Goal: Task Accomplishment & Management: Manage account settings

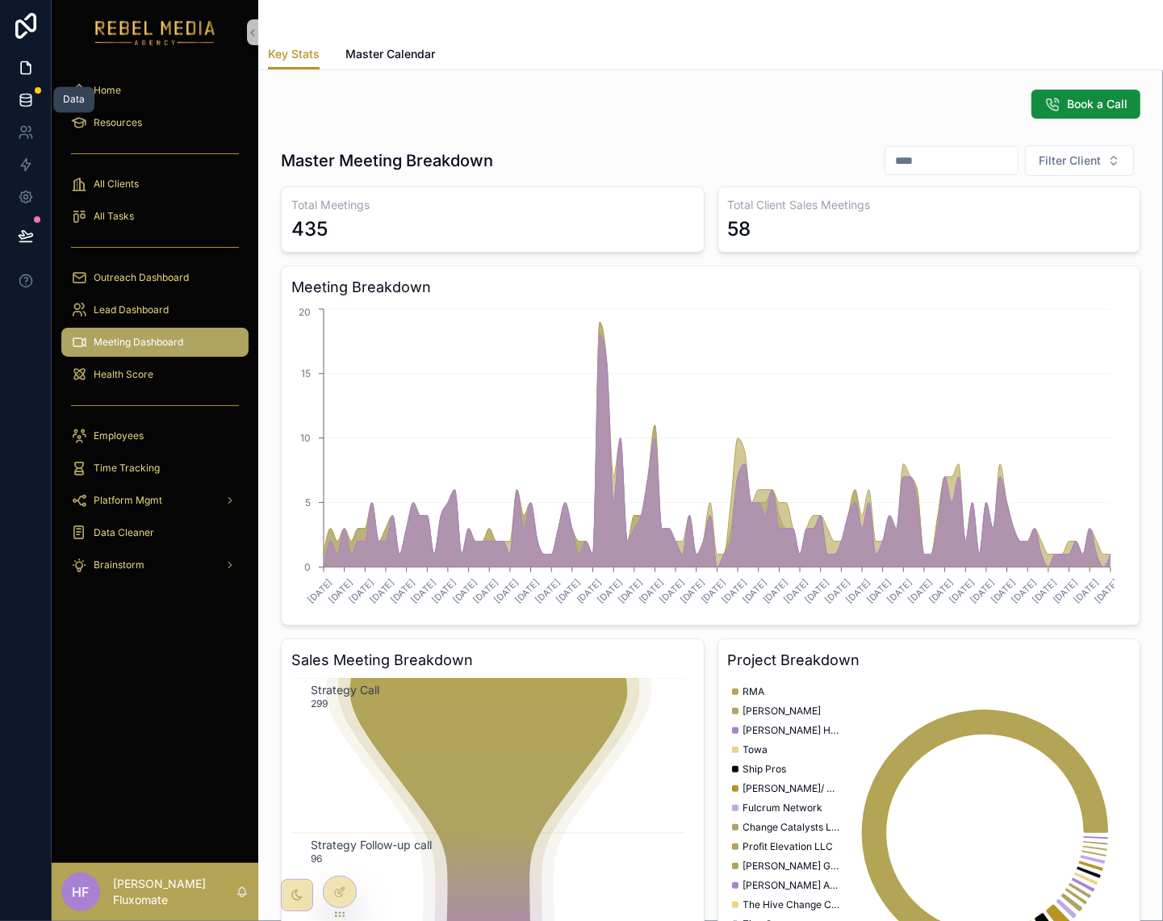
click at [40, 96] on link at bounding box center [25, 100] width 51 height 32
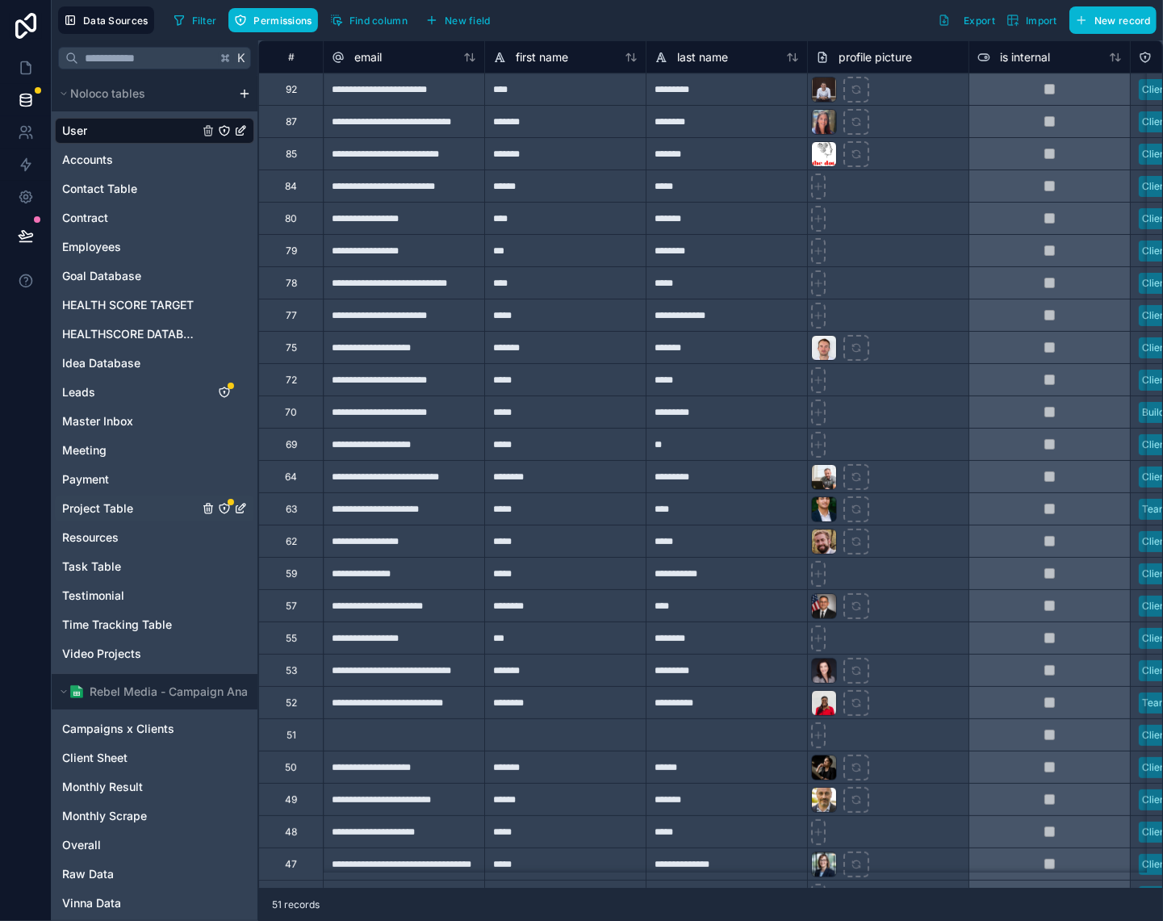
click at [109, 511] on span "Project Table" at bounding box center [97, 509] width 71 height 16
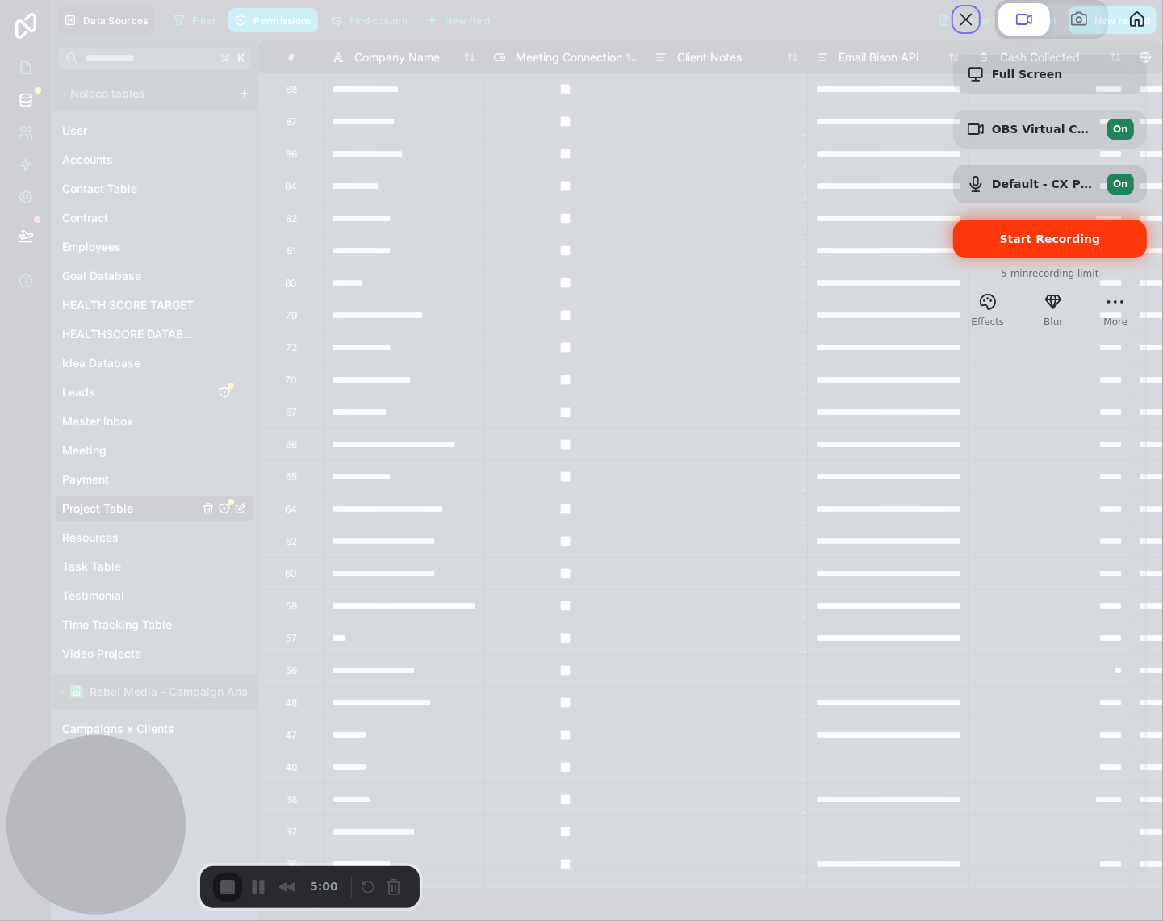
click at [1045, 245] on span "Start Recording" at bounding box center [1050, 239] width 101 height 13
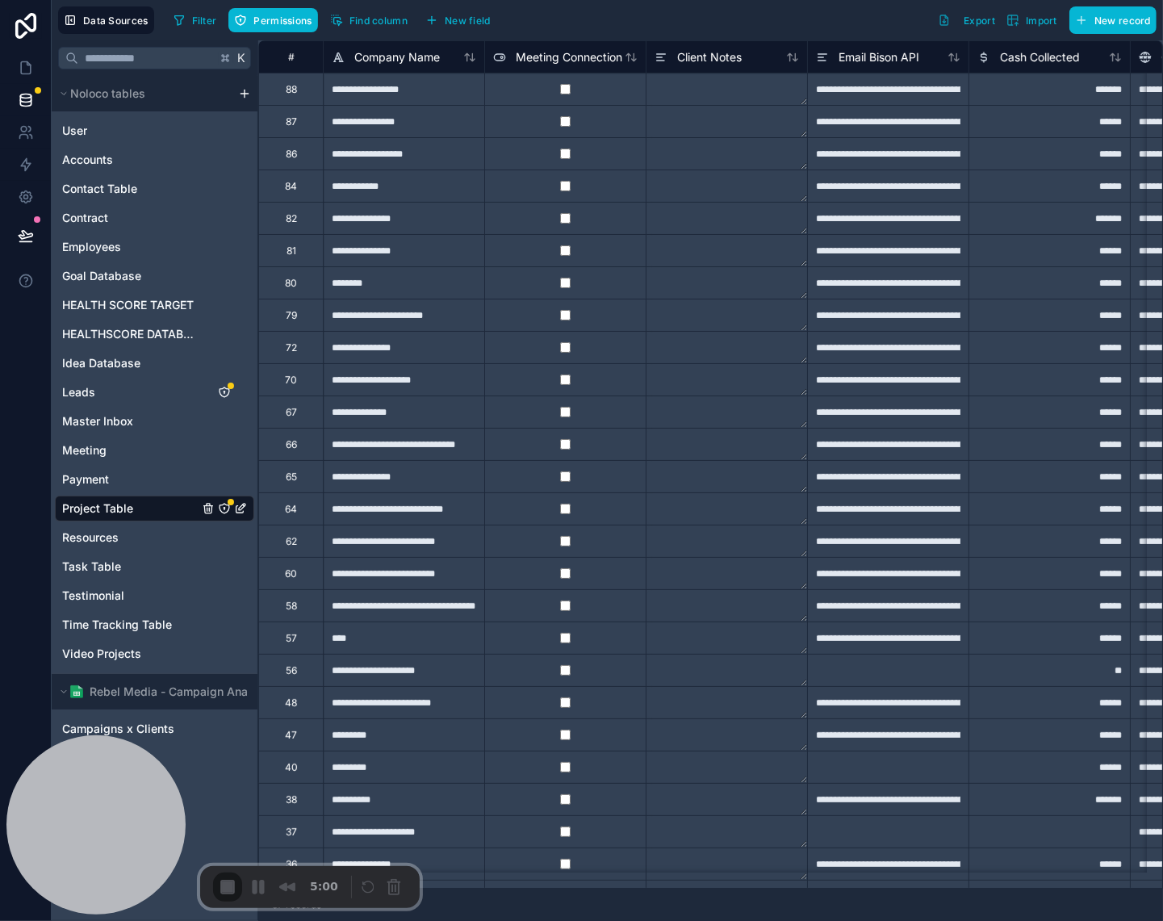
click at [23, 55] on link at bounding box center [25, 68] width 51 height 32
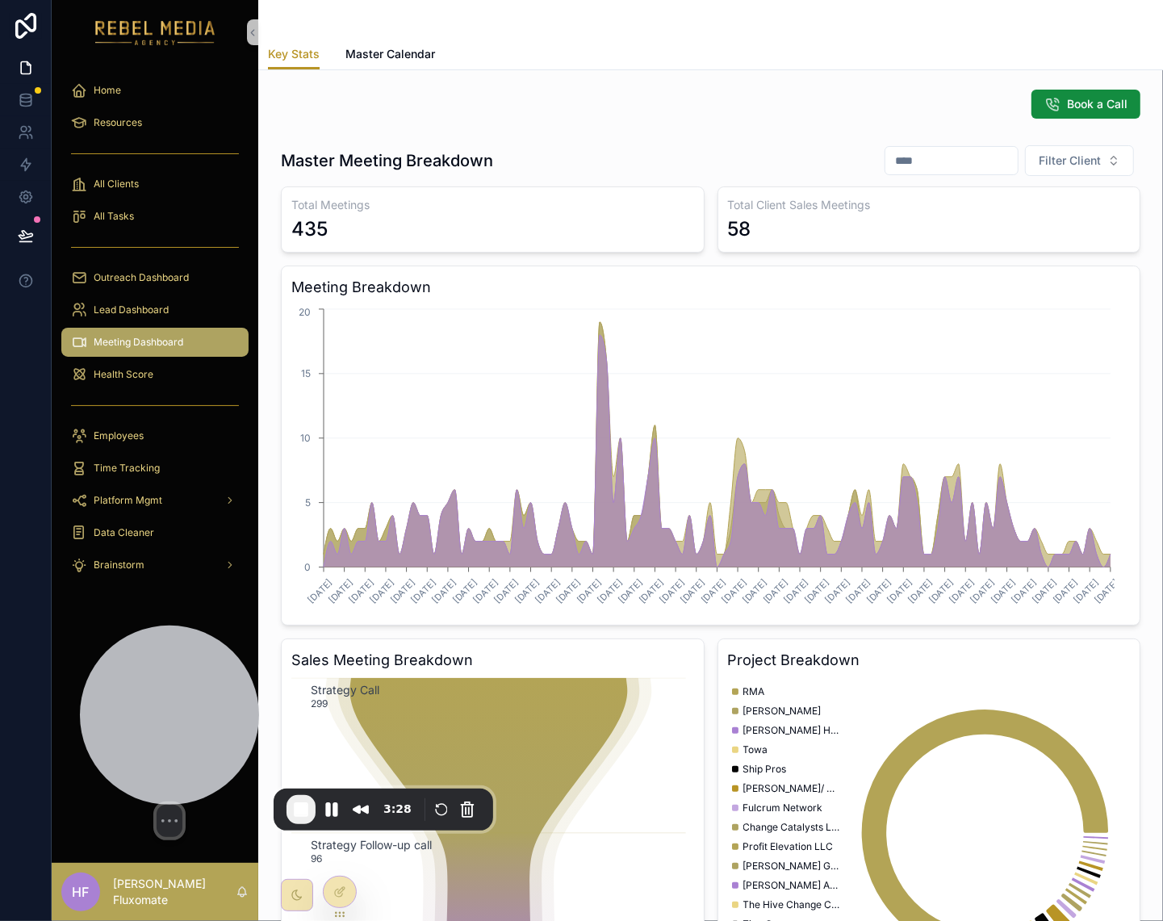
drag, startPoint x: 145, startPoint y: 756, endPoint x: 219, endPoint y: 678, distance: 107.4
click at [219, 678] on div at bounding box center [169, 715] width 179 height 179
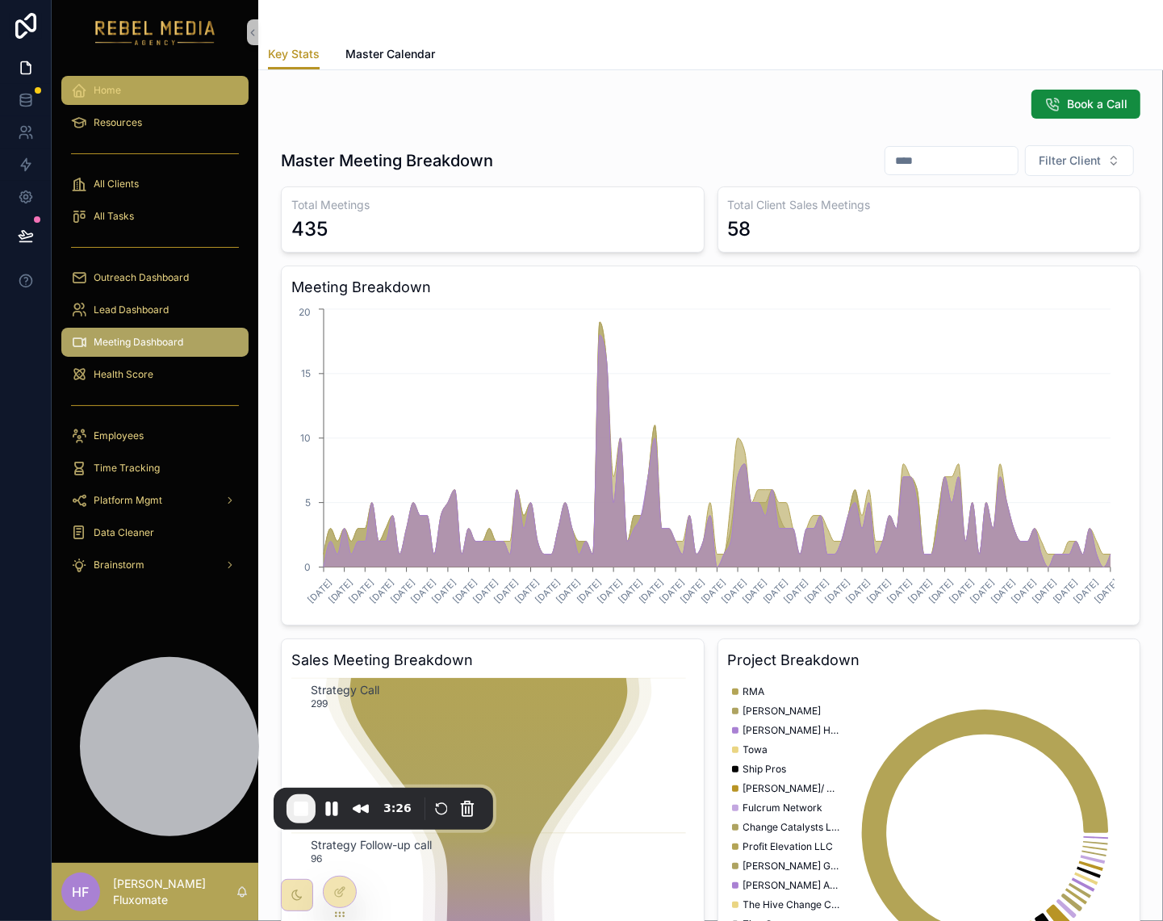
click at [186, 87] on div "Home" at bounding box center [155, 91] width 168 height 26
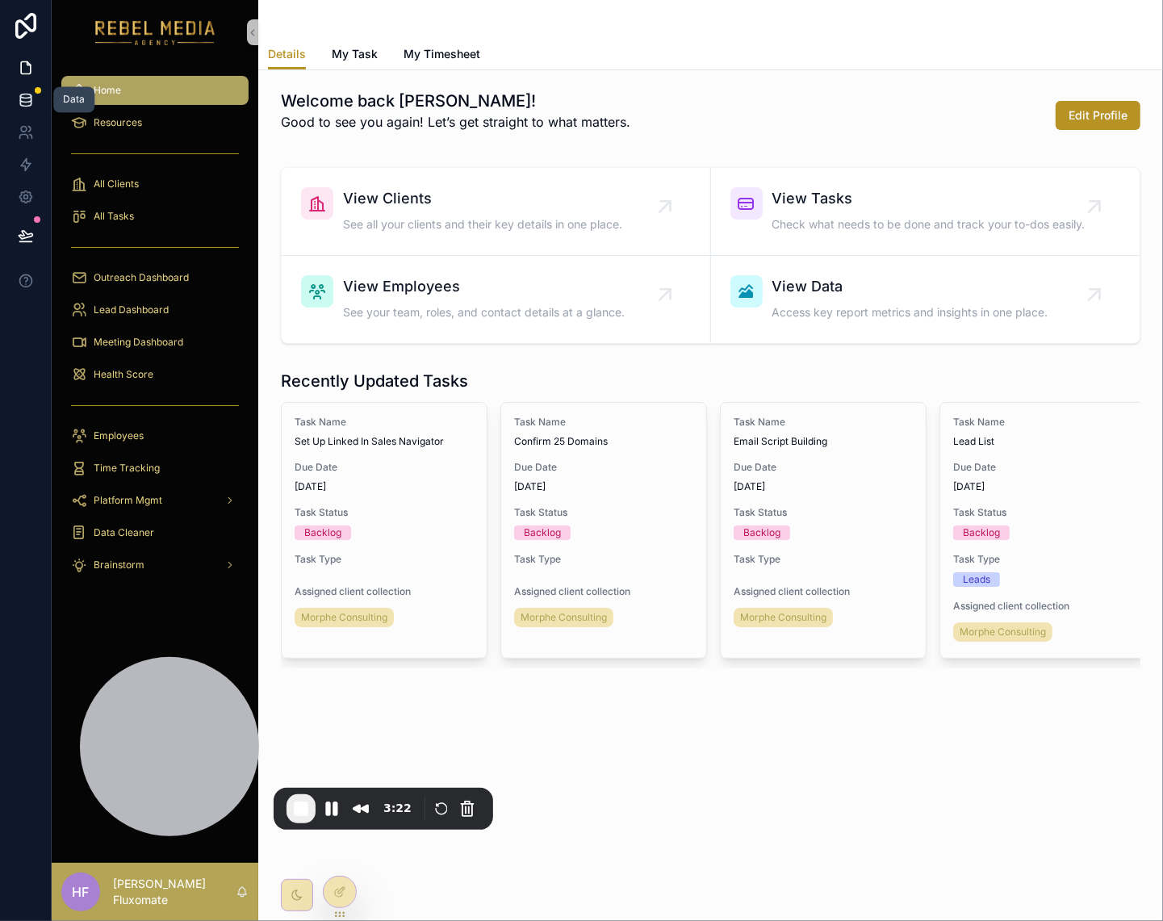
click at [31, 98] on icon at bounding box center [25, 99] width 10 height 6
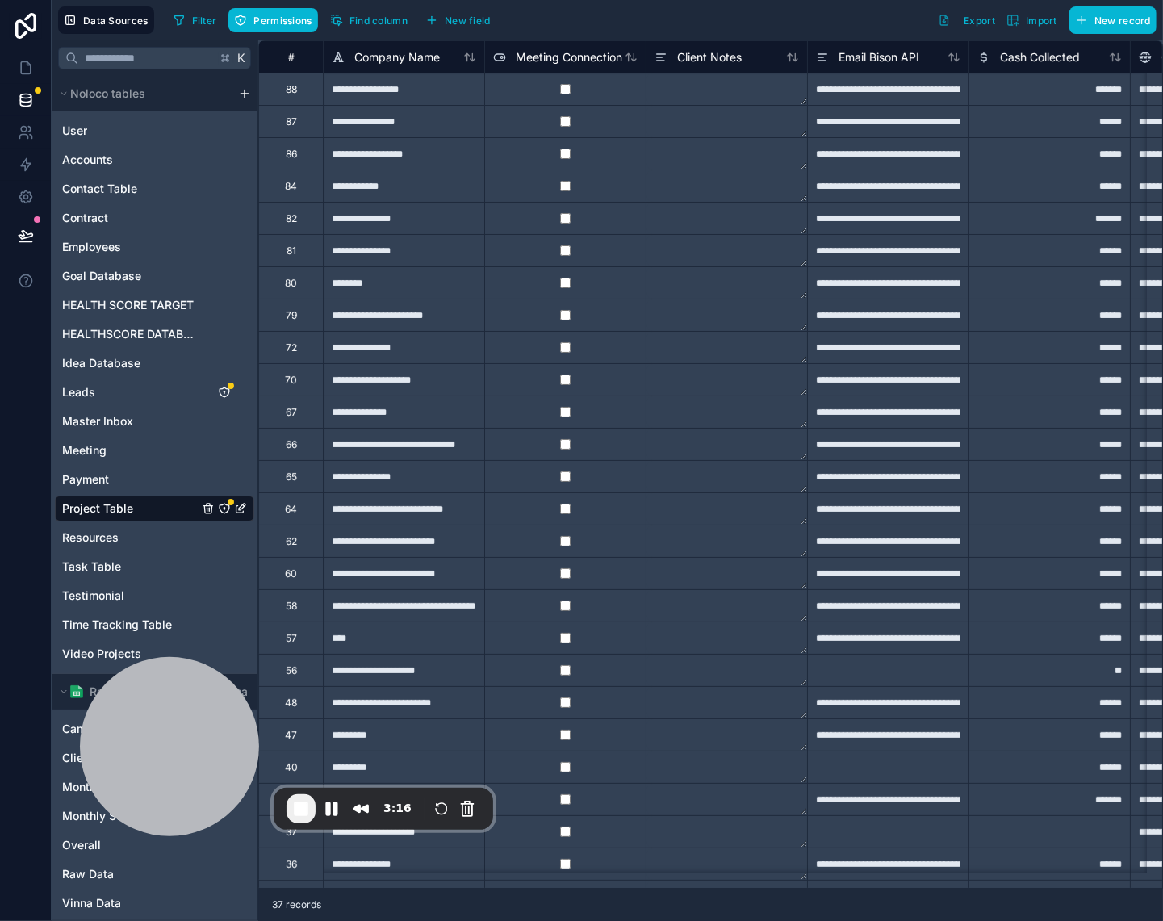
click at [117, 508] on span "Project Table" at bounding box center [97, 509] width 71 height 16
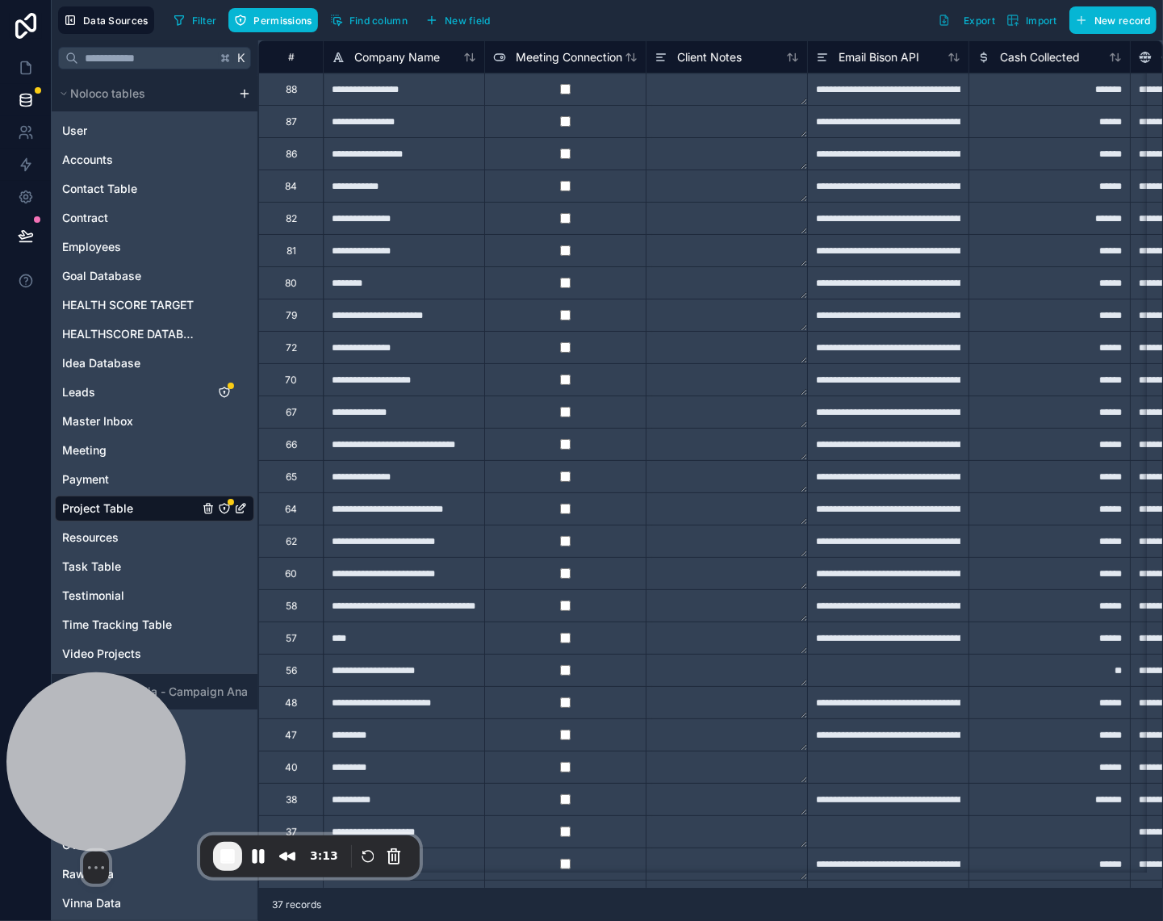
drag, startPoint x: 174, startPoint y: 738, endPoint x: 86, endPoint y: 766, distance: 92.4
click at [86, 766] on div at bounding box center [95, 761] width 179 height 179
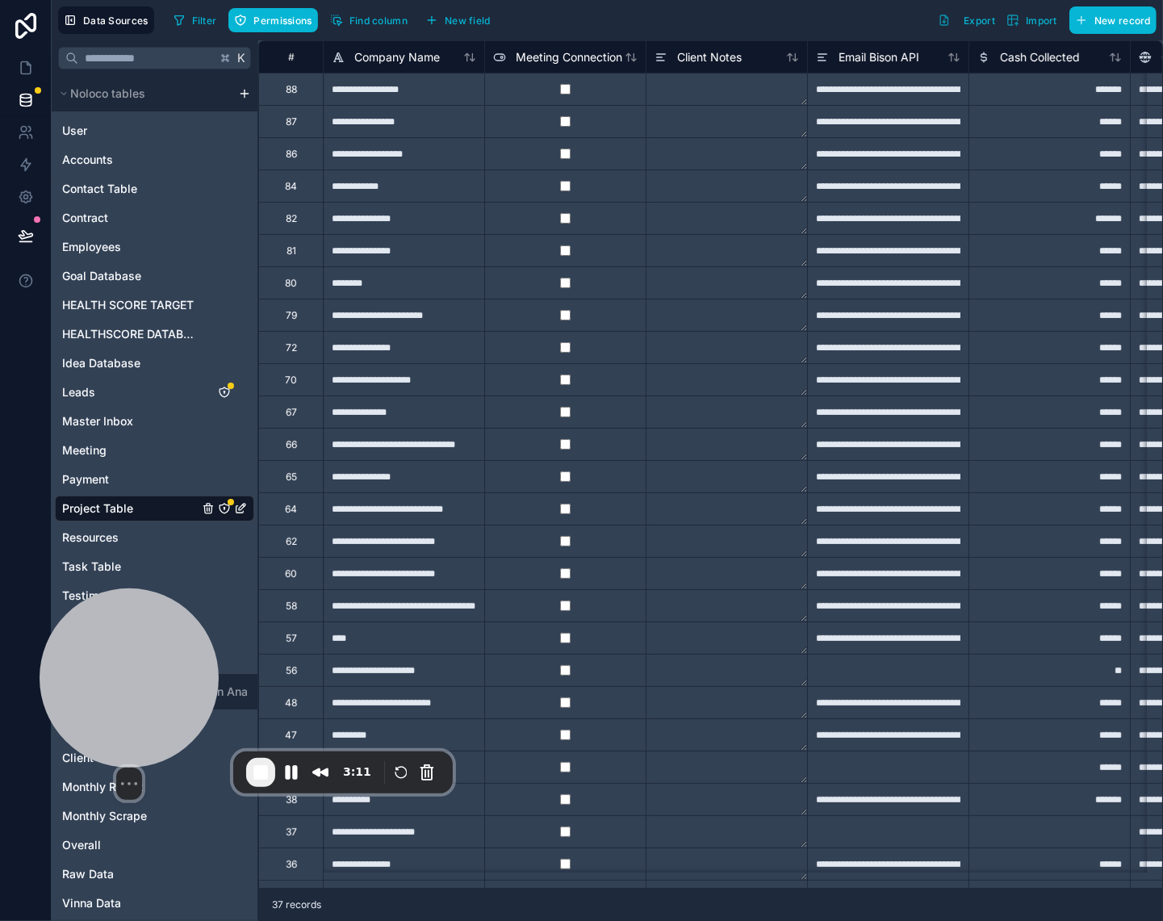
drag, startPoint x: 124, startPoint y: 775, endPoint x: 333, endPoint y: 855, distance: 223.1
click at [155, 692] on div at bounding box center [129, 678] width 179 height 179
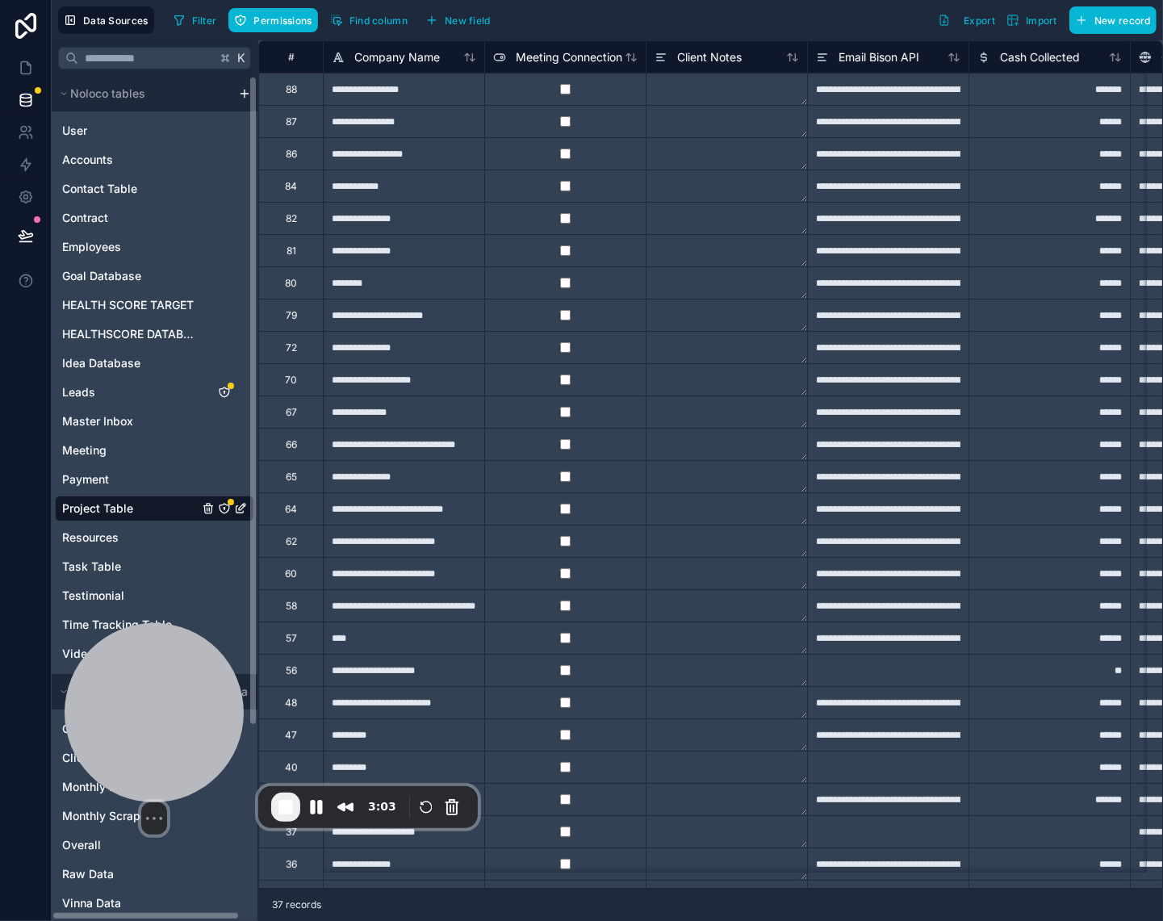
drag, startPoint x: 170, startPoint y: 667, endPoint x: 207, endPoint y: 692, distance: 45.5
click at [195, 702] on div at bounding box center [154, 712] width 179 height 179
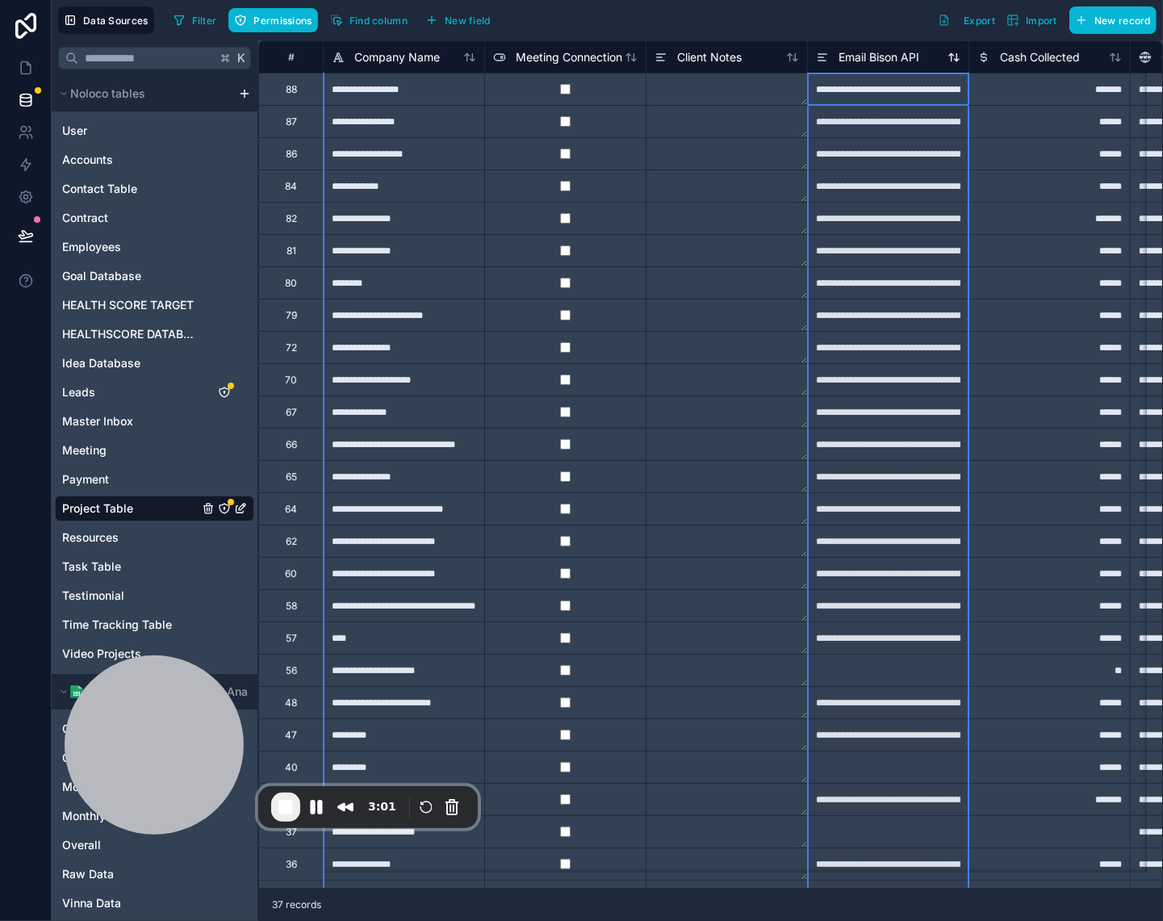
click at [841, 54] on span "Email Bison API" at bounding box center [879, 57] width 81 height 16
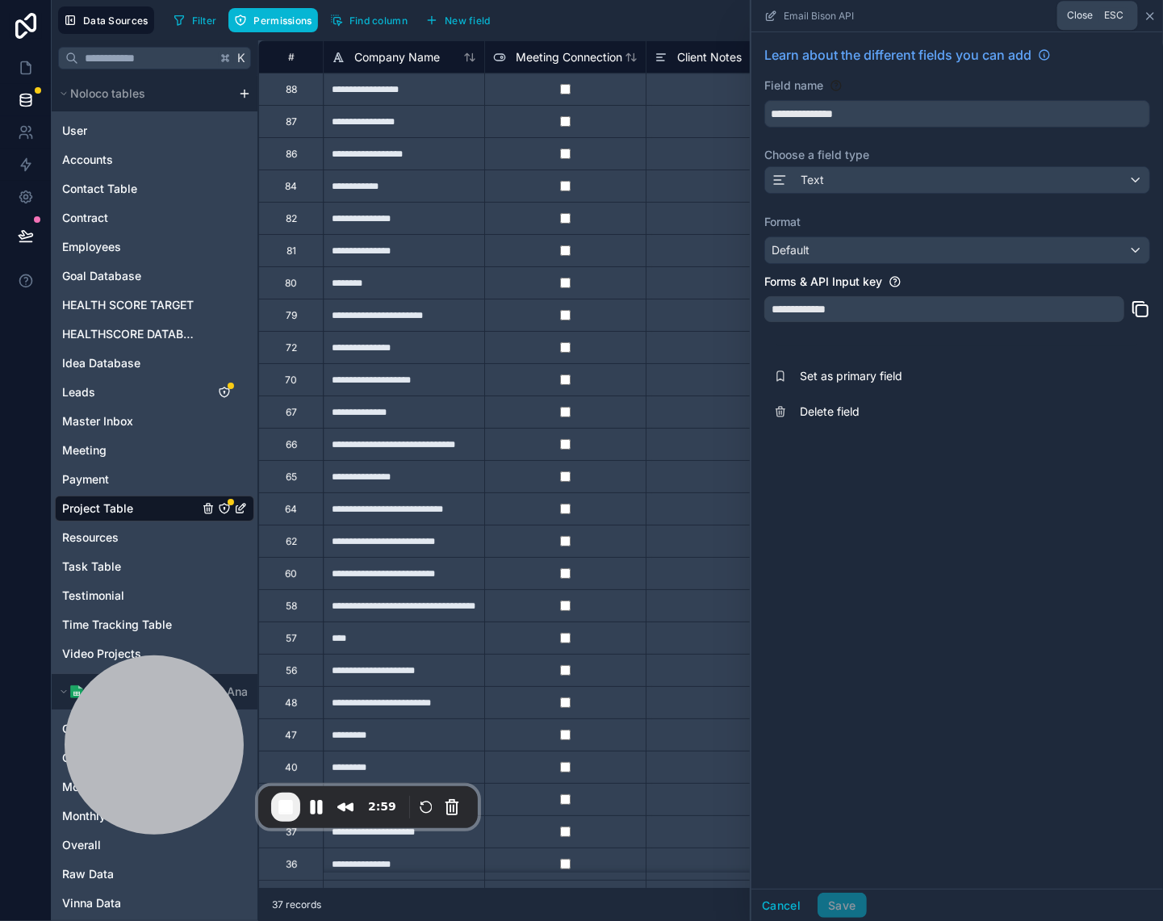
click at [1147, 10] on icon at bounding box center [1150, 16] width 13 height 13
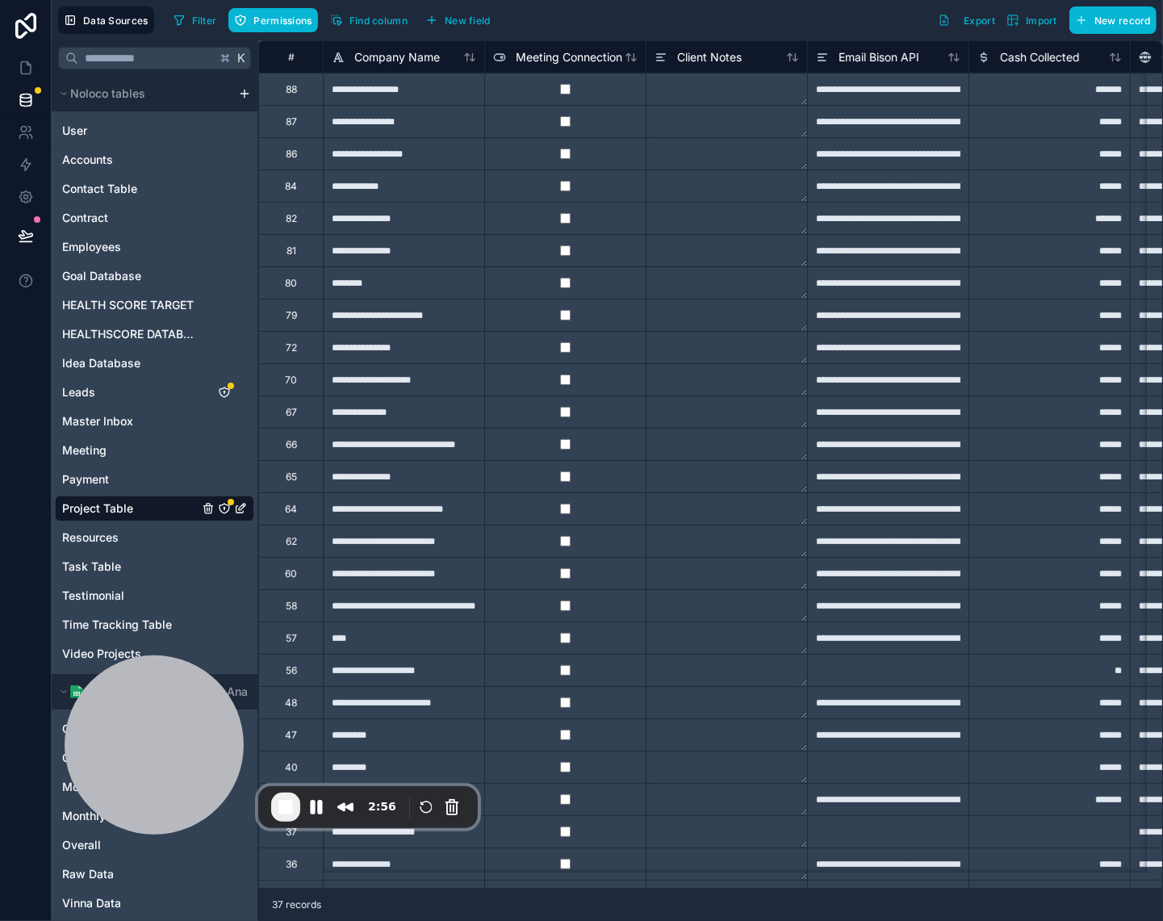
click at [366, 93] on div "**********" at bounding box center [403, 89] width 161 height 32
click at [308, 92] on div "88" at bounding box center [290, 89] width 65 height 32
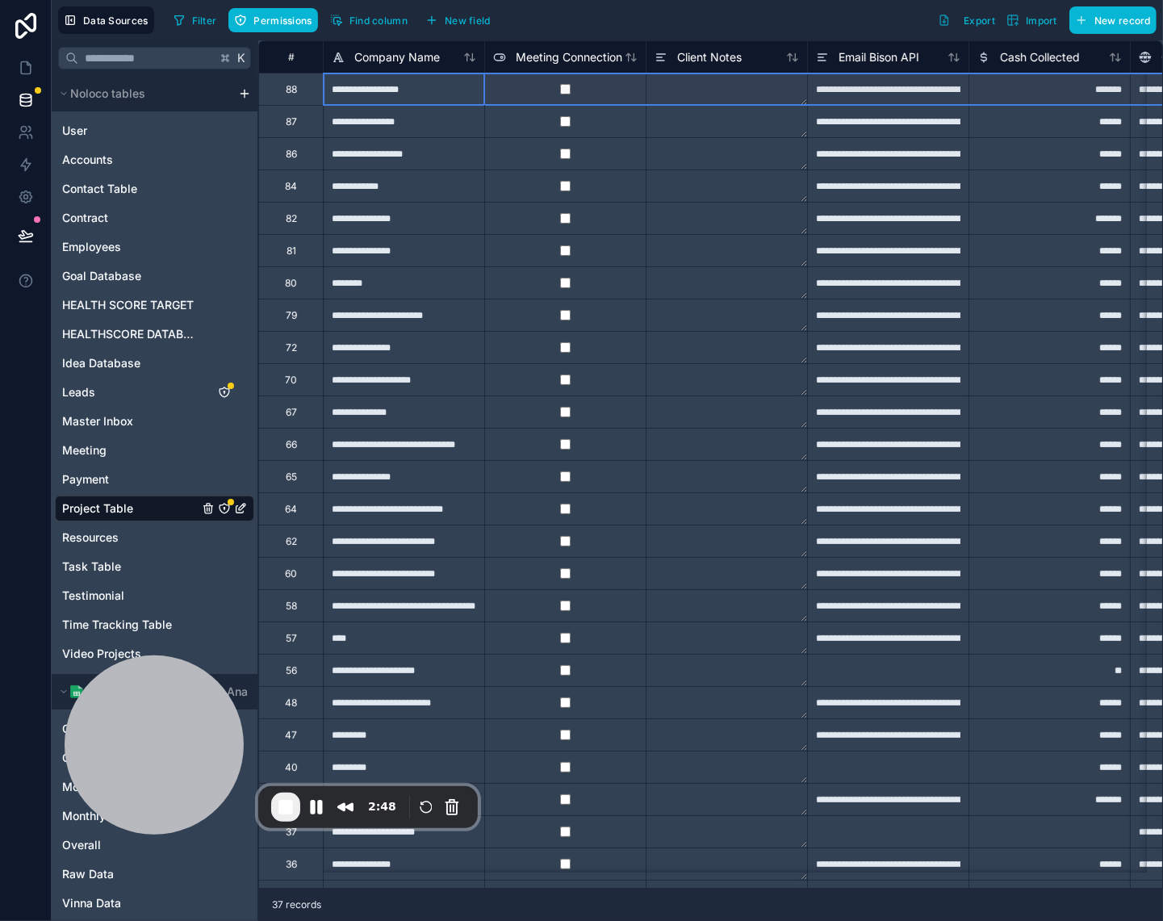
click at [289, 212] on div "82" at bounding box center [291, 218] width 11 height 13
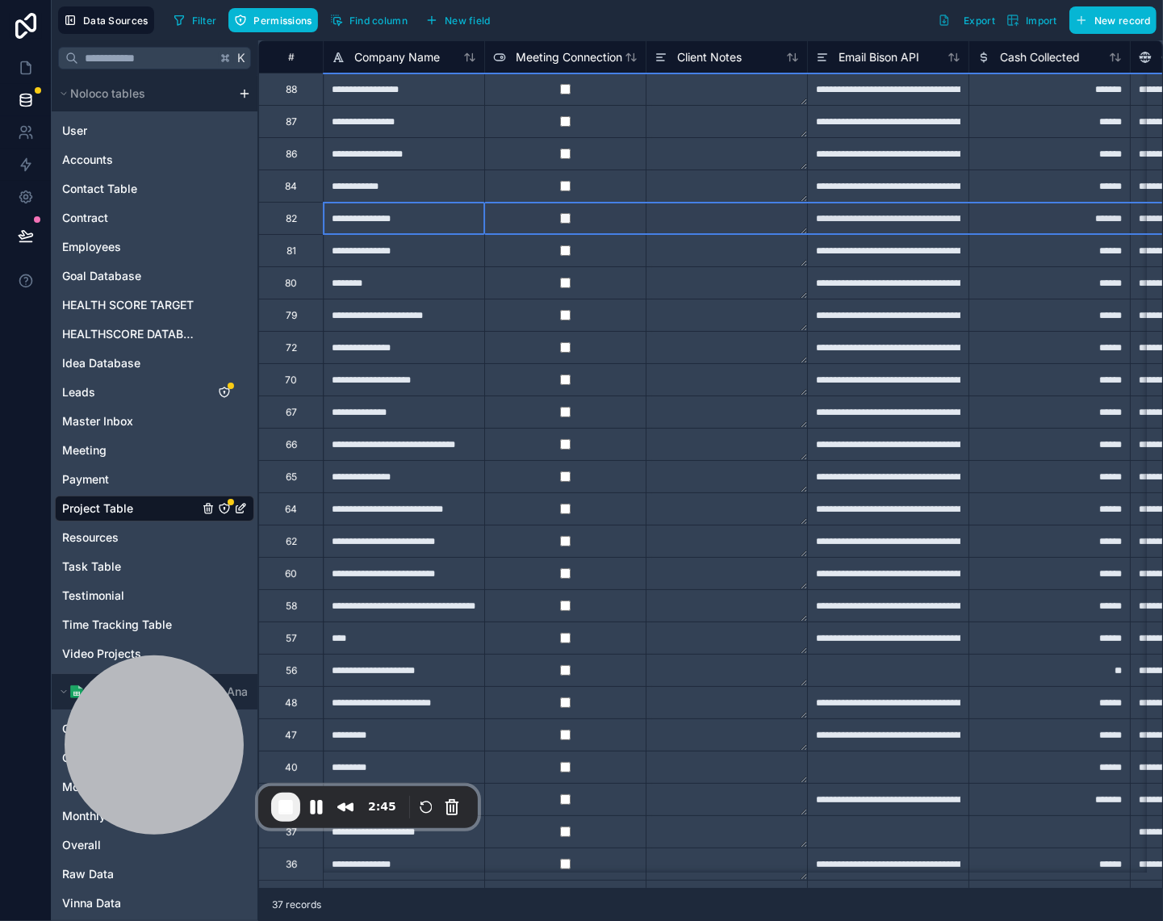
click at [850, 223] on div "**********" at bounding box center [887, 218] width 161 height 32
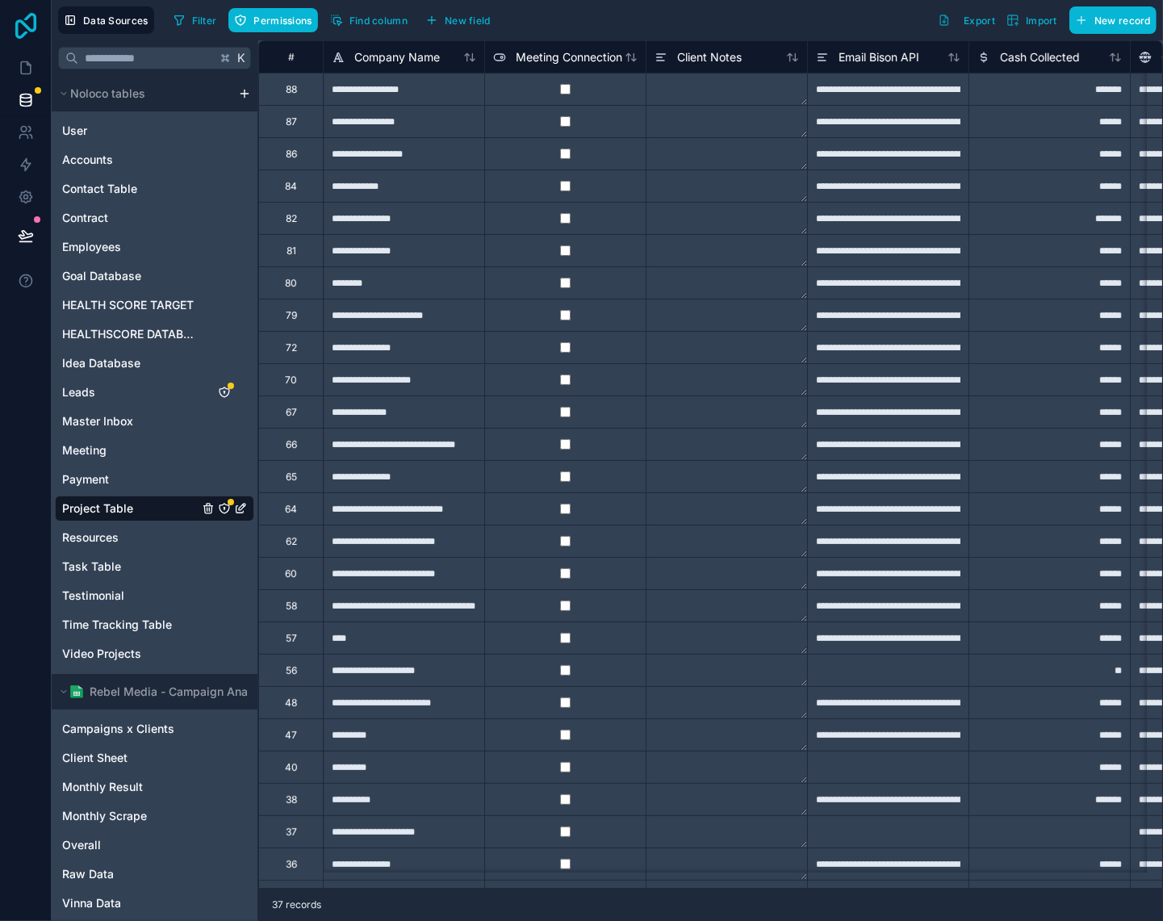
click at [26, 37] on icon at bounding box center [26, 26] width 32 height 26
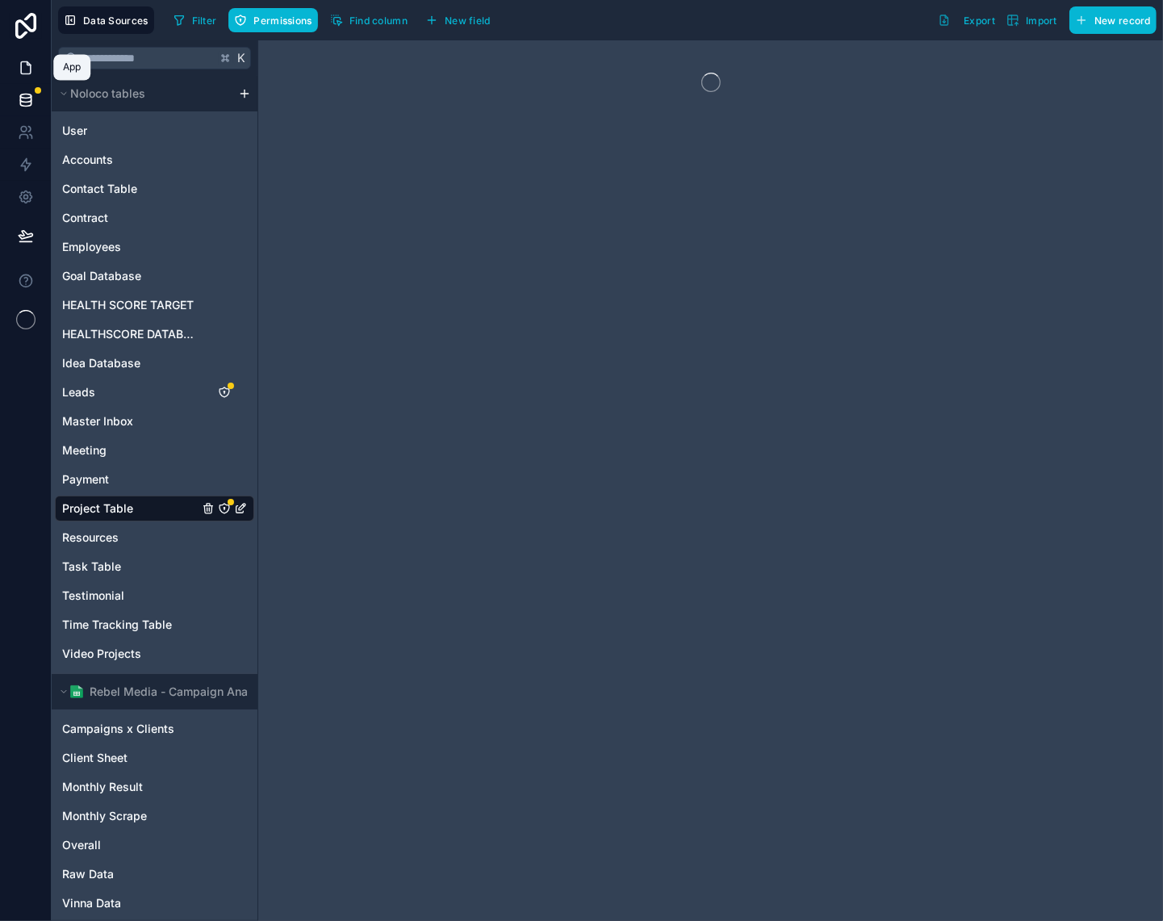
click at [23, 69] on icon at bounding box center [26, 68] width 16 height 16
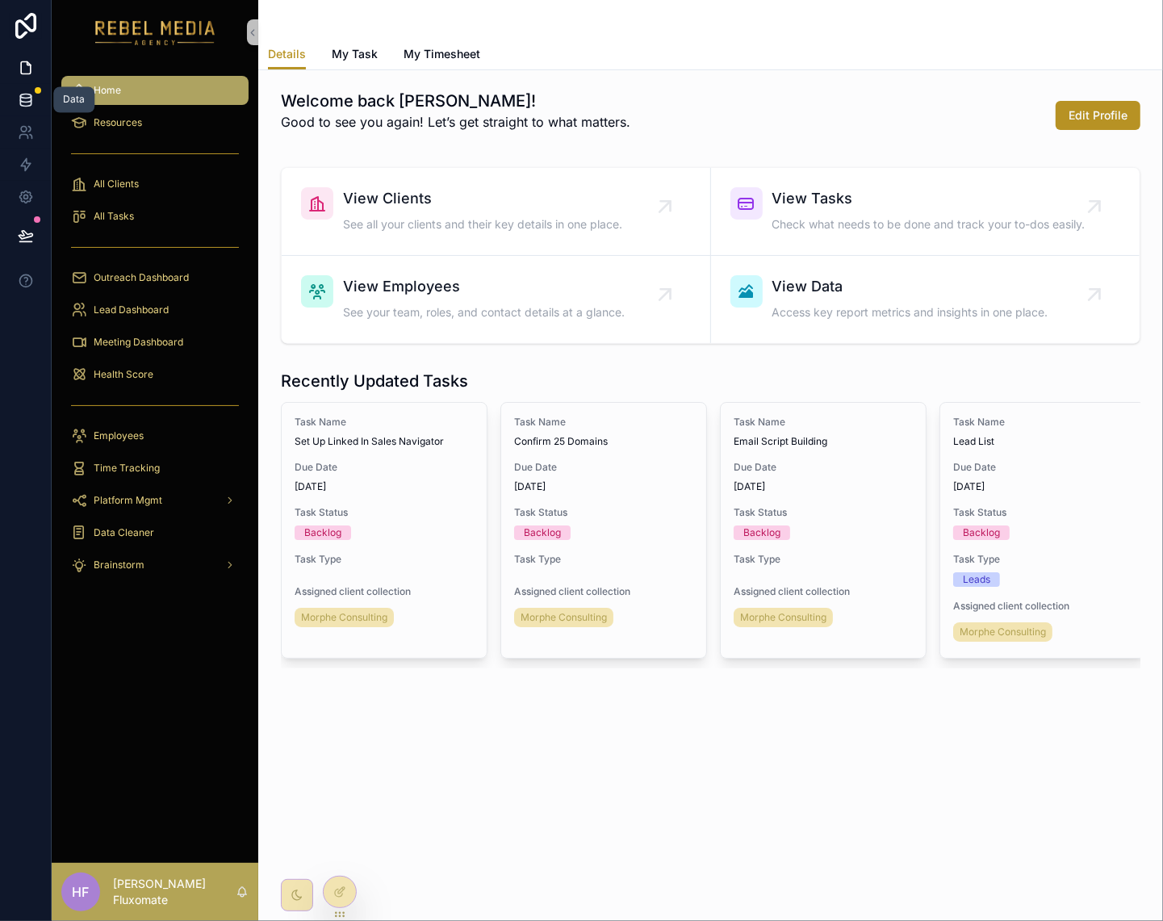
click at [25, 96] on icon at bounding box center [26, 100] width 16 height 16
